Goal: Navigation & Orientation: Find specific page/section

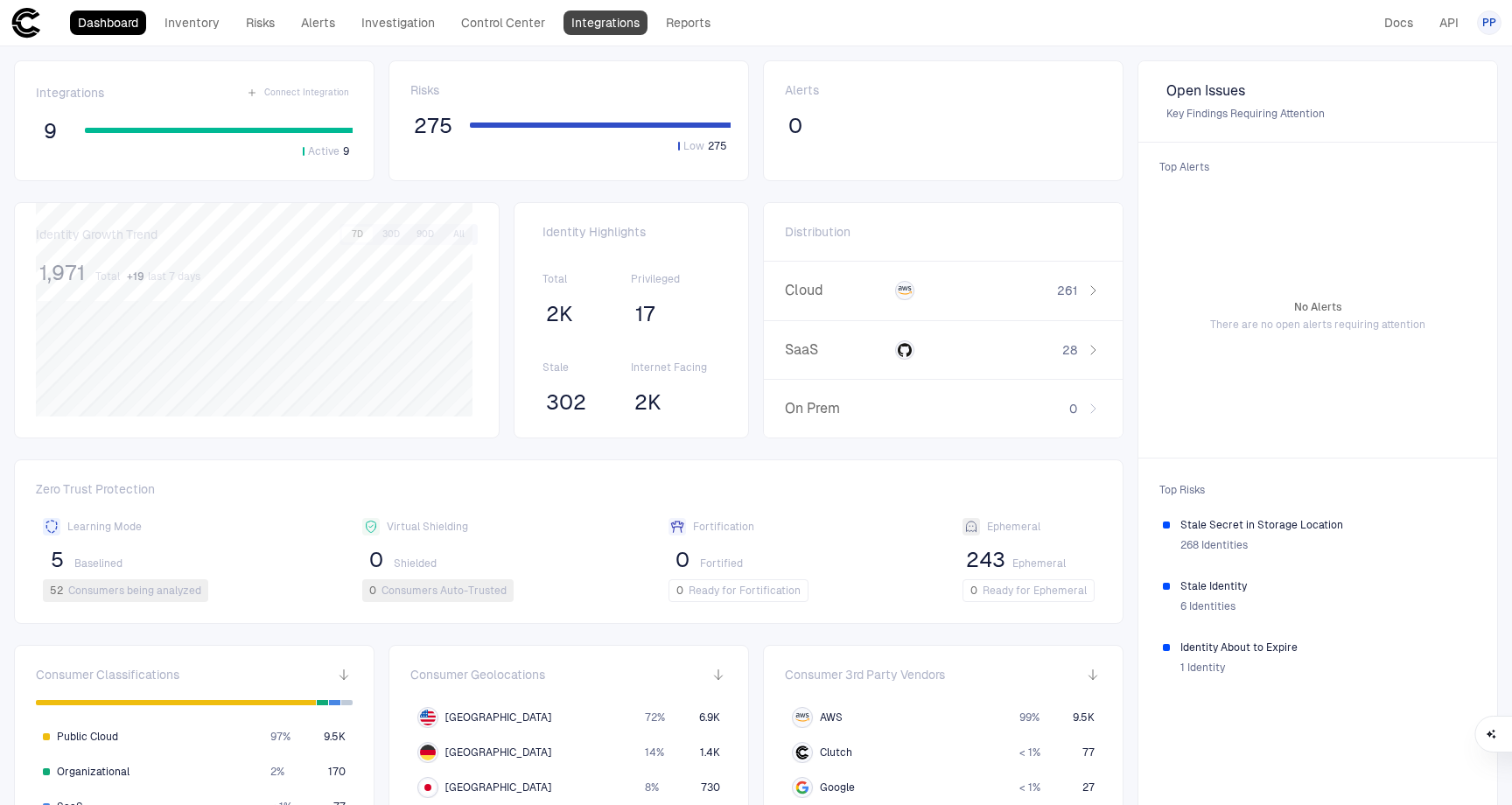
click at [575, 25] on link "Integrations" at bounding box center [605, 23] width 84 height 25
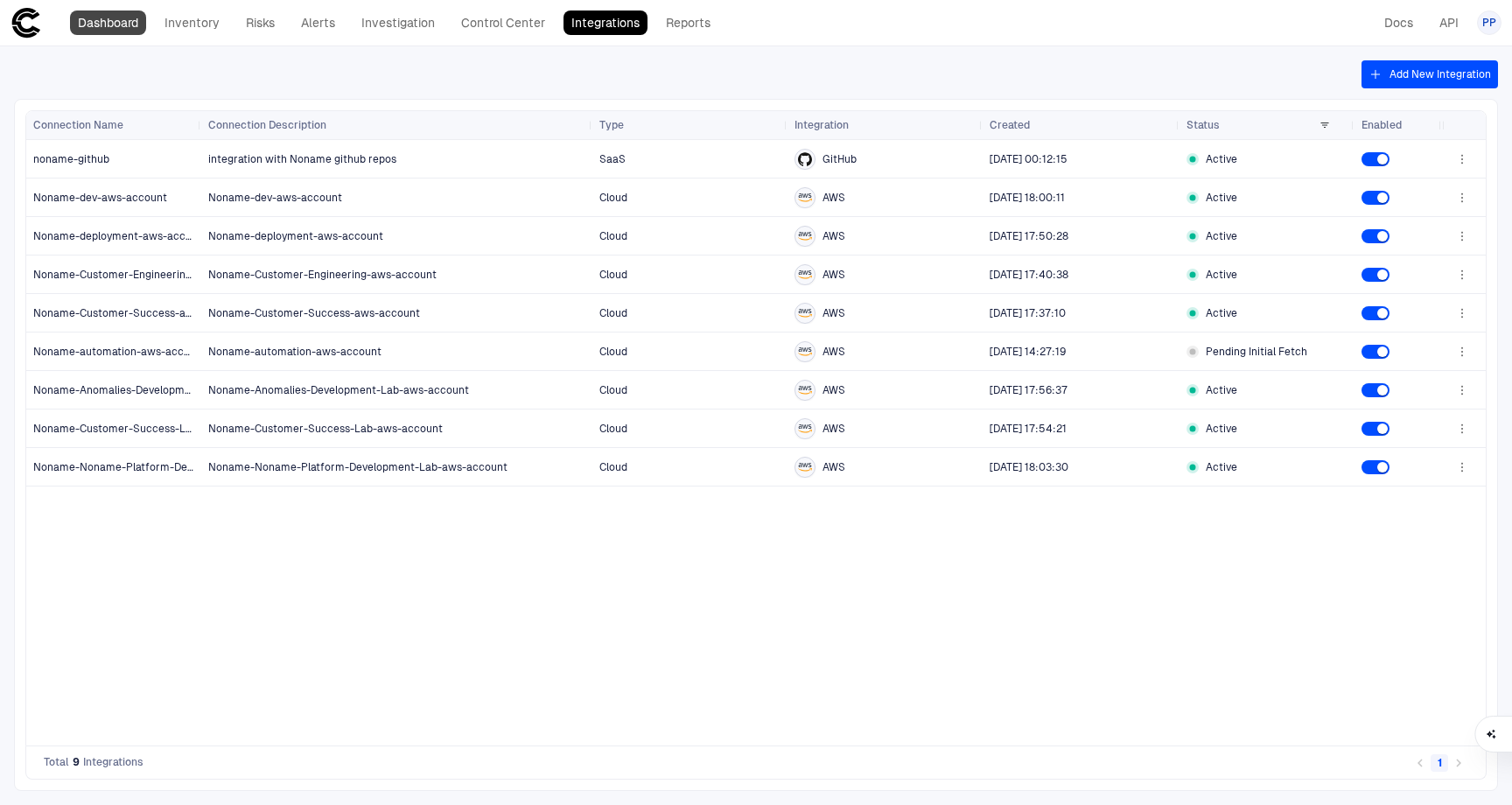
click at [109, 26] on link "Dashboard" at bounding box center [107, 23] width 76 height 25
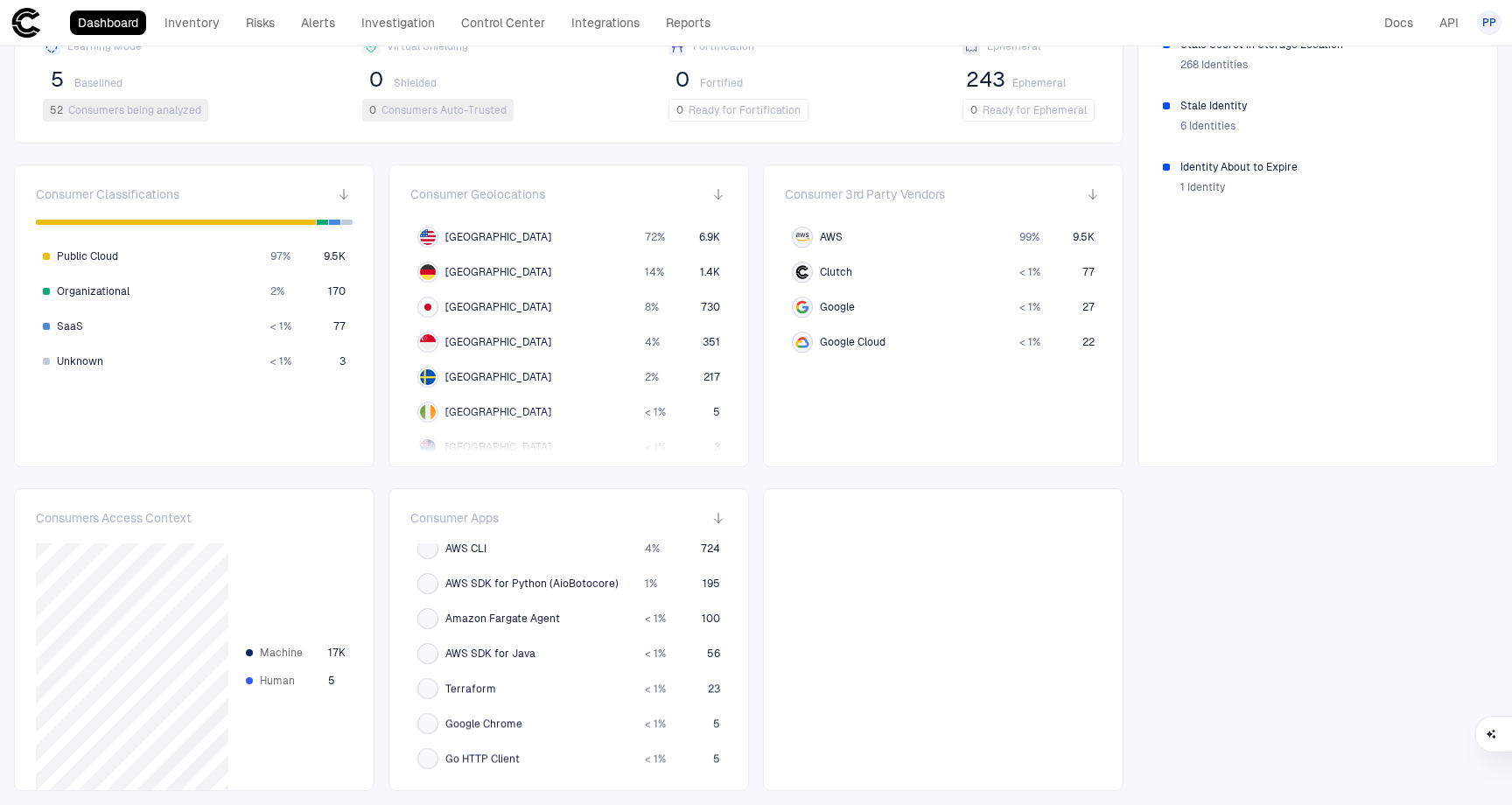
scroll to position [117, 0]
